Goal: Find specific page/section: Find specific page/section

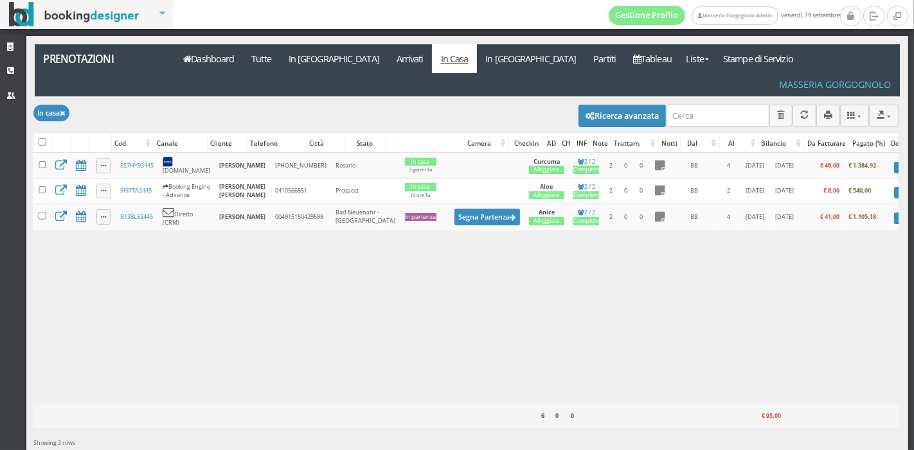
scroll to position [0, 51]
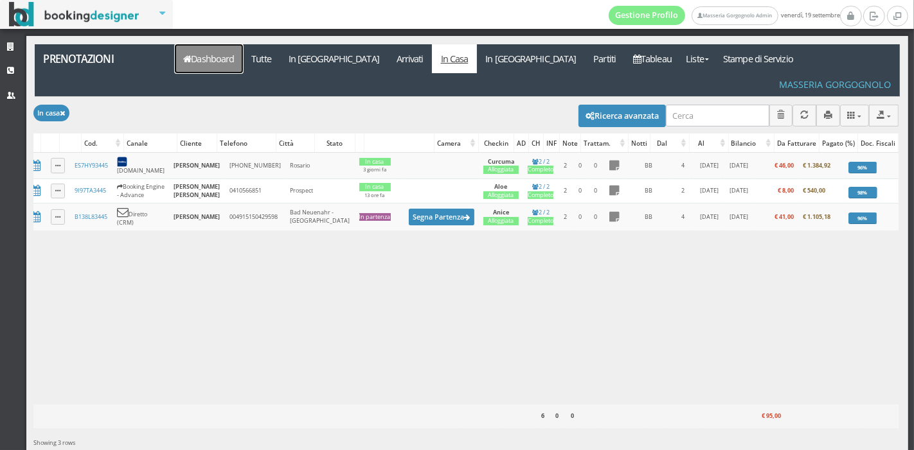
click at [229, 58] on link "Dashboard" at bounding box center [209, 58] width 68 height 29
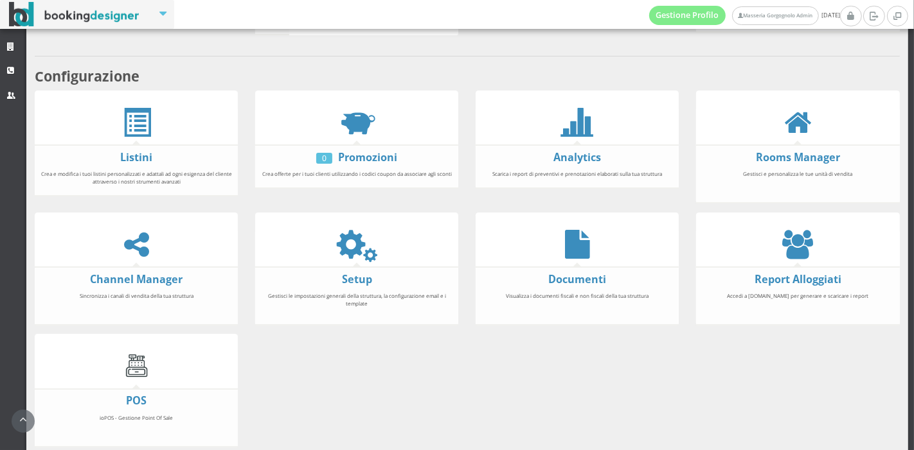
scroll to position [238, 0]
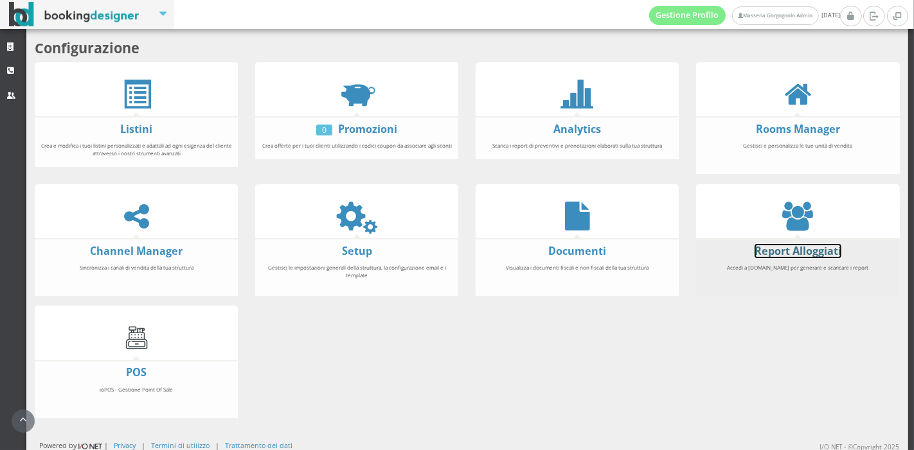
click at [768, 251] on link "Report Alloggiati" at bounding box center [797, 251] width 87 height 14
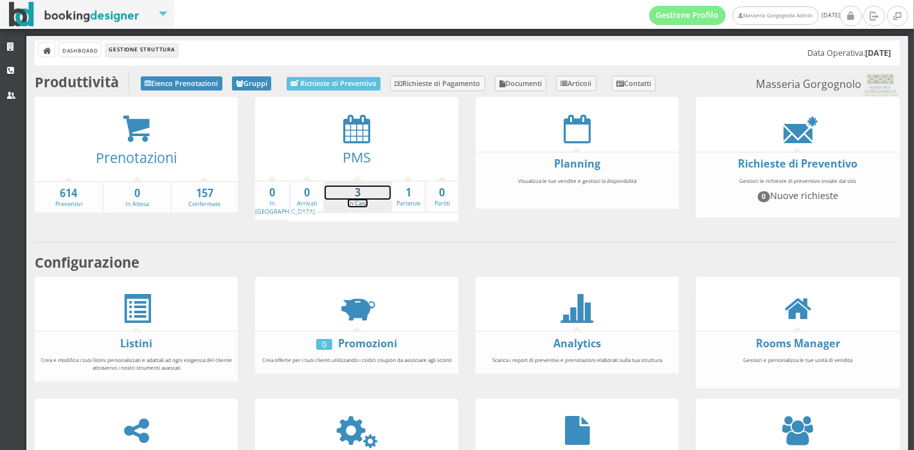
click at [357, 195] on strong "3" at bounding box center [357, 193] width 66 height 15
